Goal: Transaction & Acquisition: Obtain resource

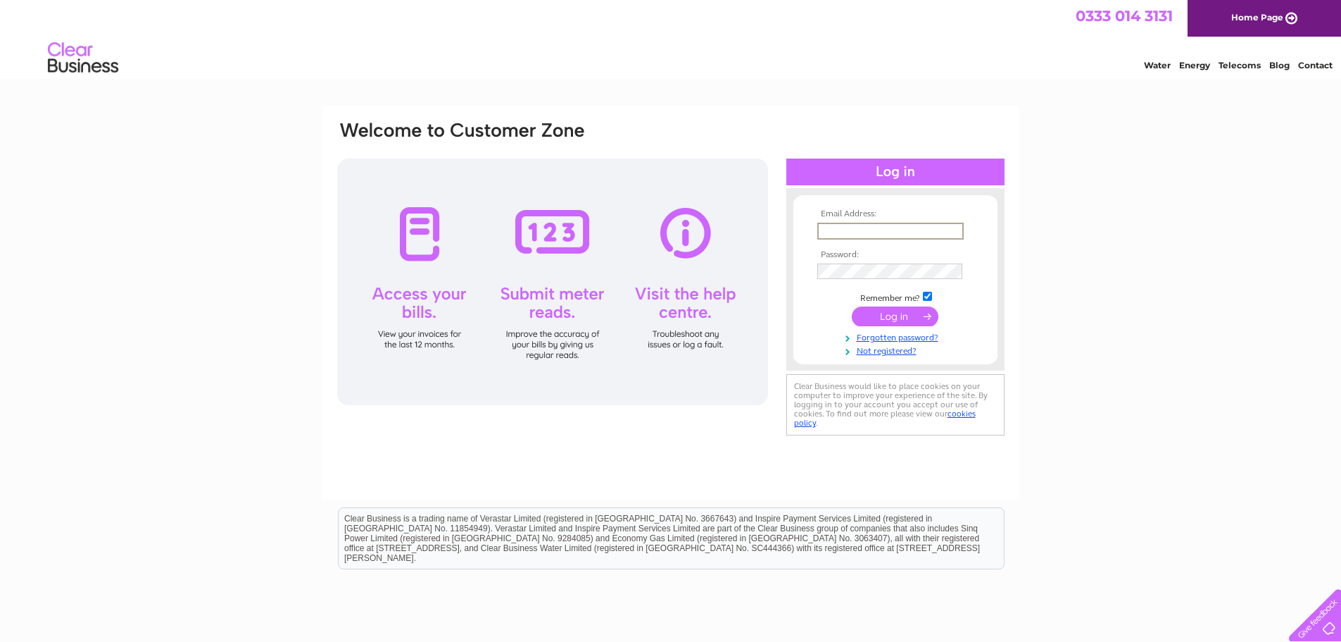
click at [882, 233] on input "text" at bounding box center [891, 231] width 146 height 17
type input "[EMAIL_ADDRESS][DOMAIN_NAME]"
click at [1072, 406] on div "Email Address: [EMAIL_ADDRESS][DOMAIN_NAME] Password:" at bounding box center [670, 423] width 1341 height 635
click at [861, 309] on input "submit" at bounding box center [895, 315] width 87 height 20
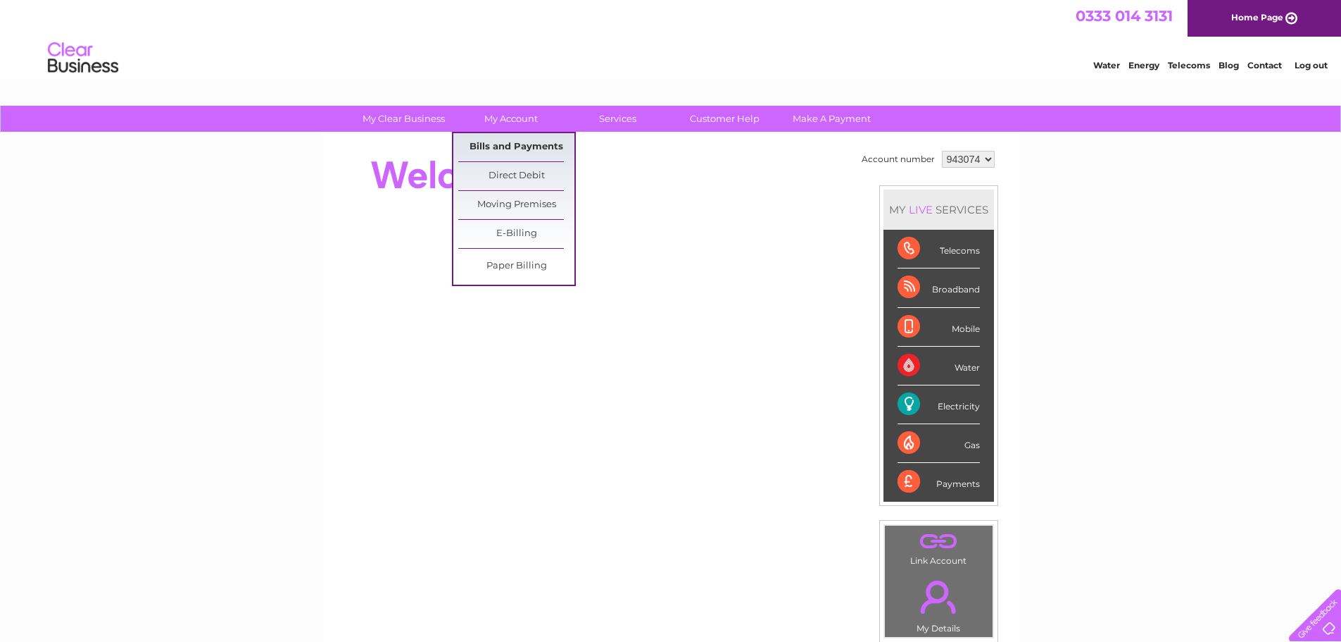
click at [504, 144] on link "Bills and Payments" at bounding box center [516, 147] width 116 height 28
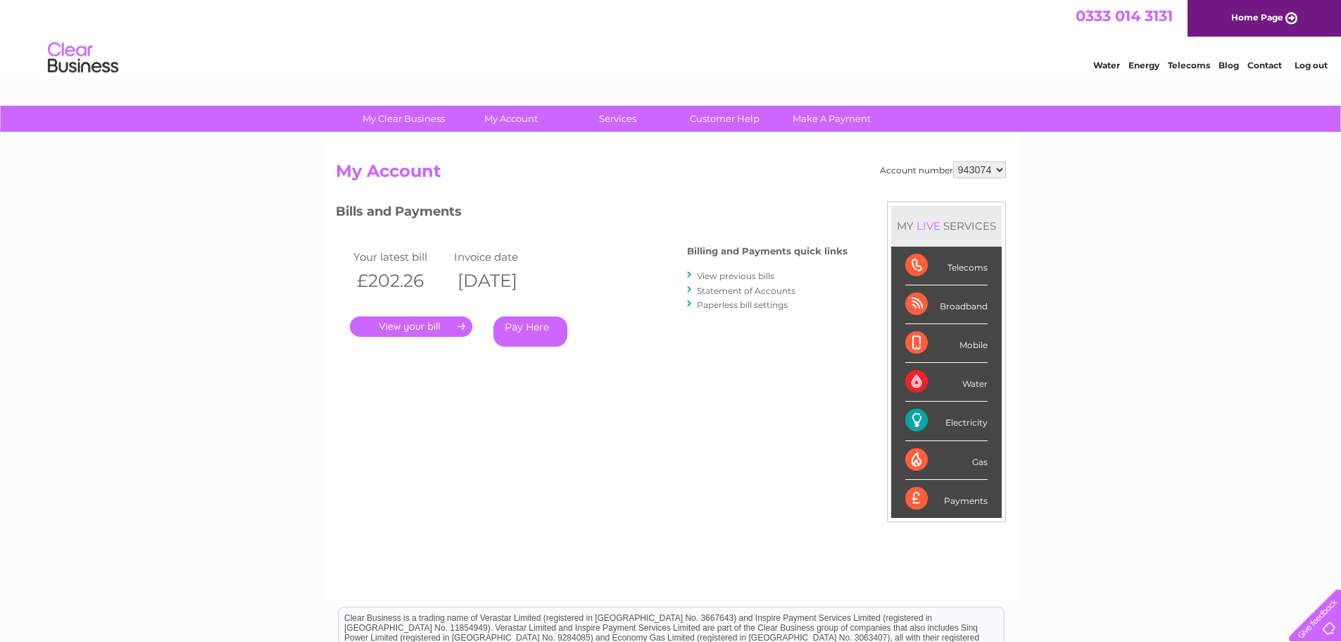
click at [725, 278] on link "View previous bills" at bounding box center [735, 275] width 77 height 11
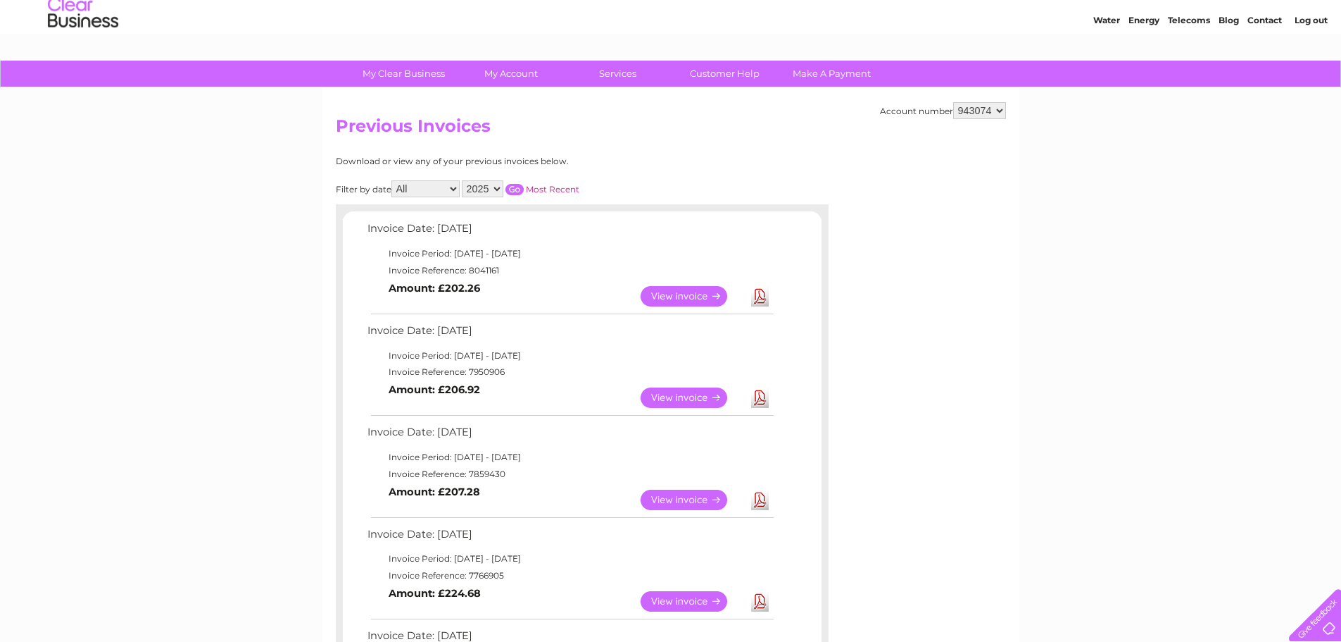
scroll to position [70, 0]
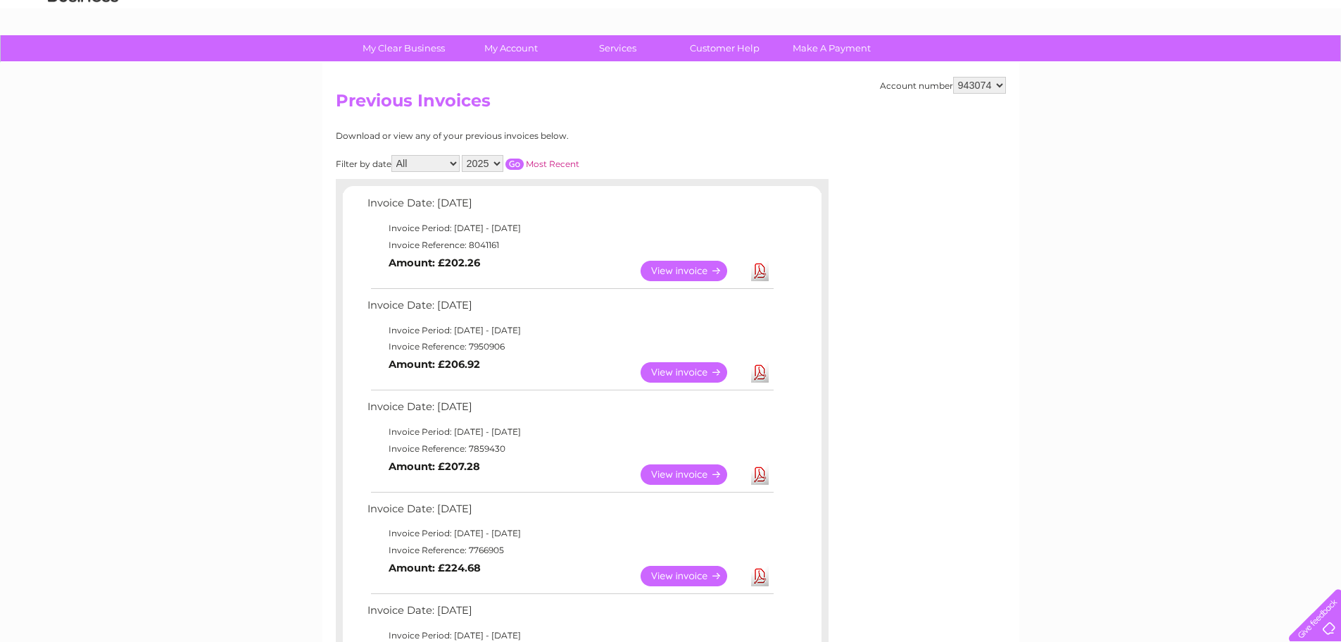
click at [759, 477] on link "Download" at bounding box center [760, 474] width 18 height 20
click at [756, 377] on link "Download" at bounding box center [760, 372] width 18 height 20
click at [762, 270] on link "Download" at bounding box center [760, 271] width 18 height 20
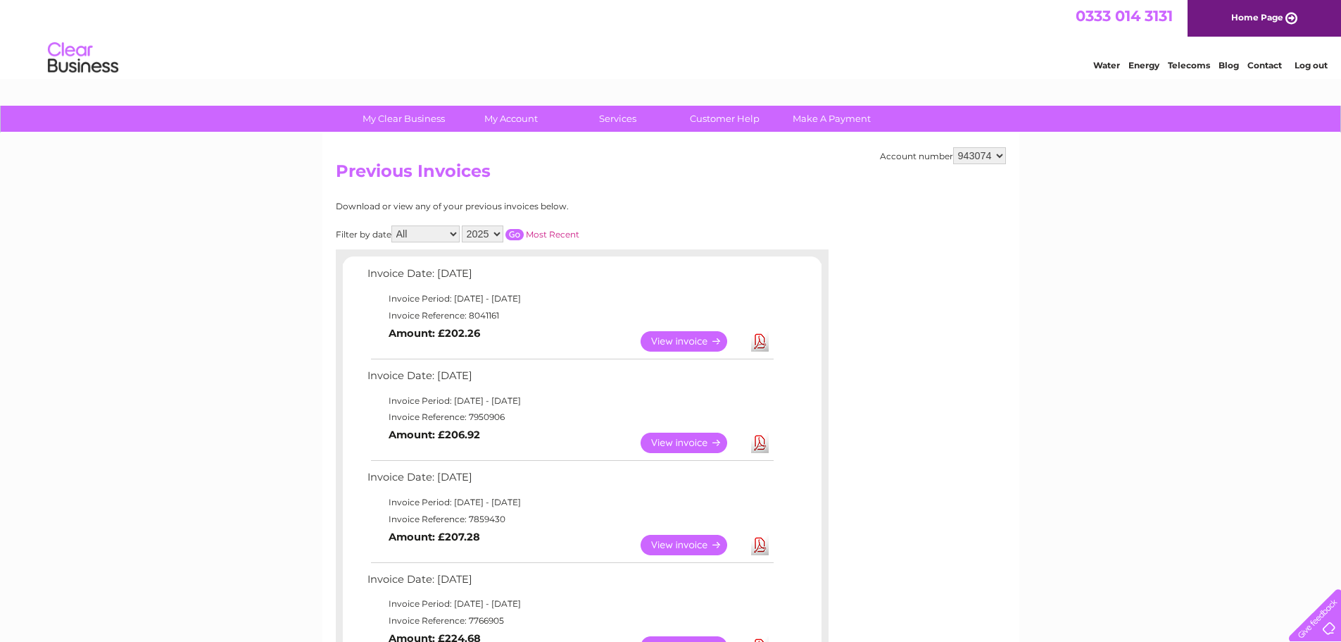
click at [1315, 66] on link "Log out" at bounding box center [1311, 65] width 33 height 11
